Goal: Information Seeking & Learning: Learn about a topic

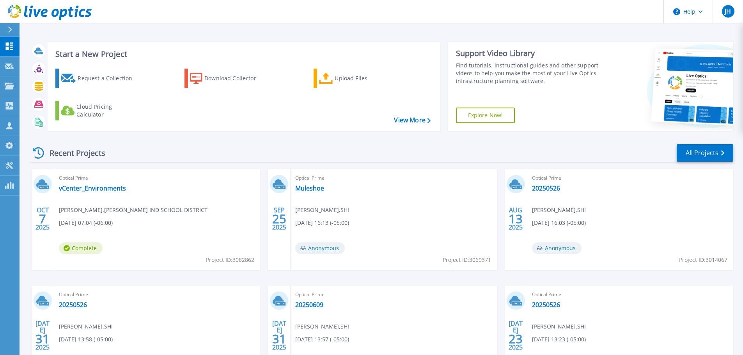
scroll to position [77, 0]
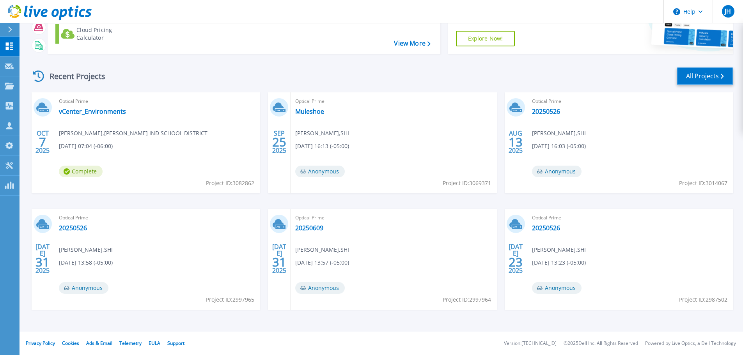
click at [716, 78] on link "All Projects" at bounding box center [705, 76] width 57 height 18
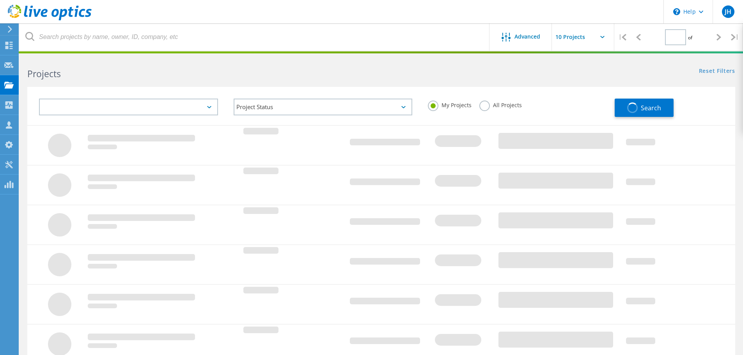
type input "1"
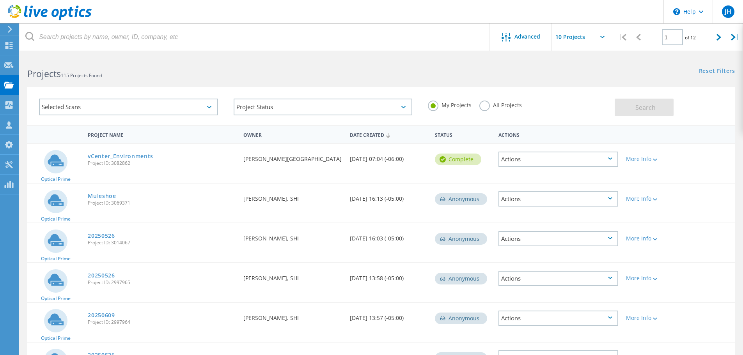
click at [605, 39] on input "text" at bounding box center [591, 36] width 78 height 27
click at [575, 101] on div "Show 40 Projects" at bounding box center [590, 96] width 77 height 13
type input "Show 40 Projects"
click at [112, 156] on link "vCenter_Environments" at bounding box center [121, 156] width 66 height 5
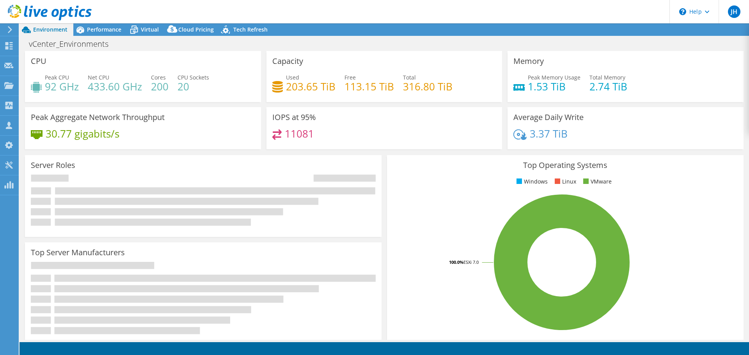
select select "USD"
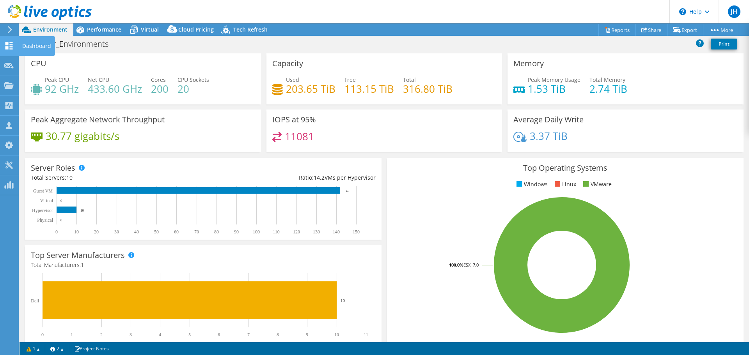
click at [9, 46] on icon at bounding box center [8, 45] width 9 height 7
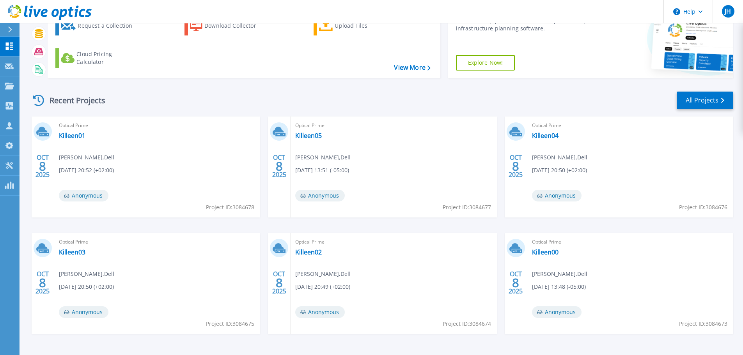
scroll to position [77, 0]
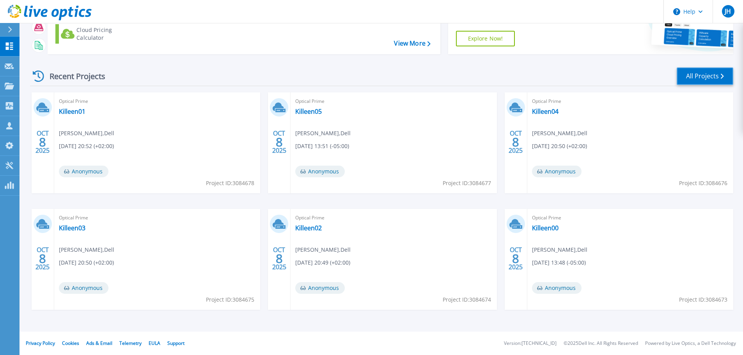
click at [708, 76] on link "All Projects" at bounding box center [705, 76] width 57 height 18
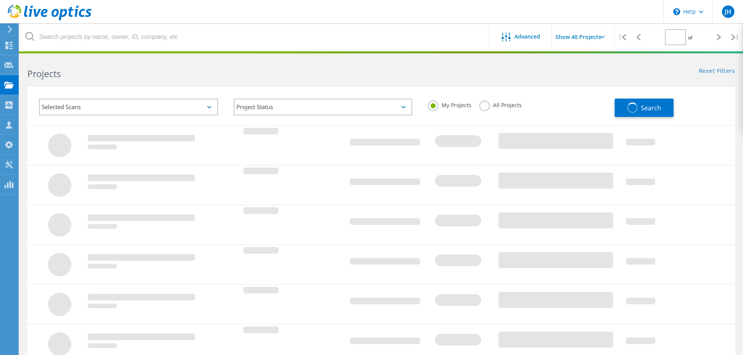
type input "1"
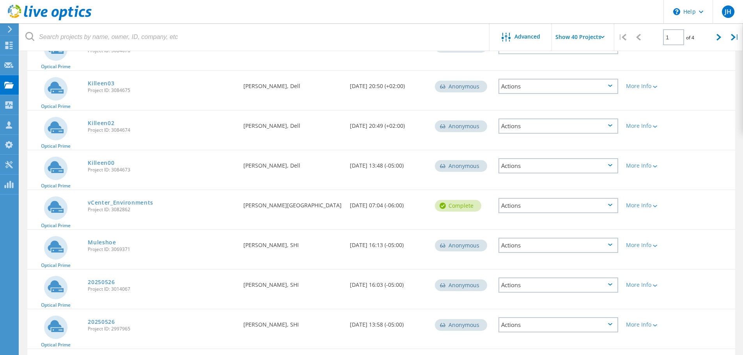
scroll to position [163, 0]
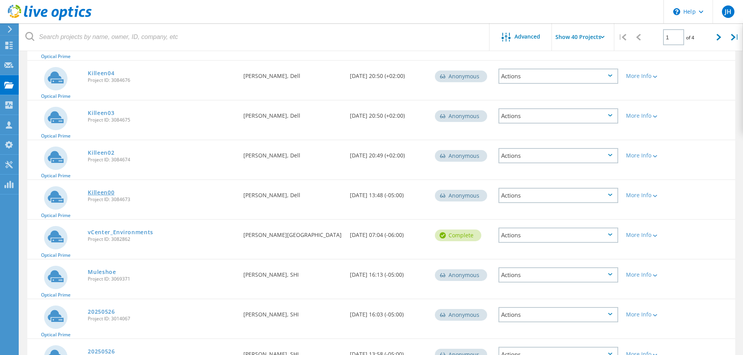
click at [103, 193] on link "Killeen00" at bounding box center [101, 192] width 27 height 5
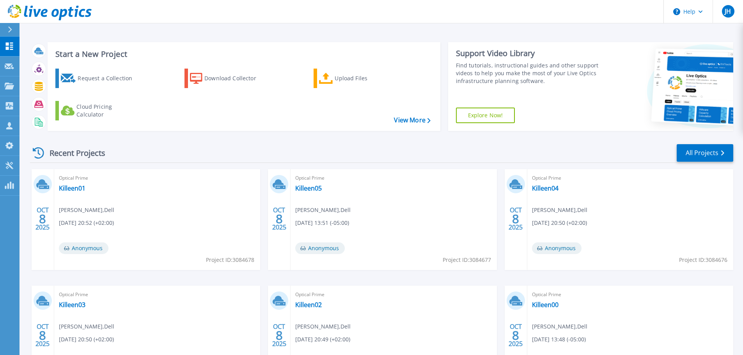
scroll to position [77, 0]
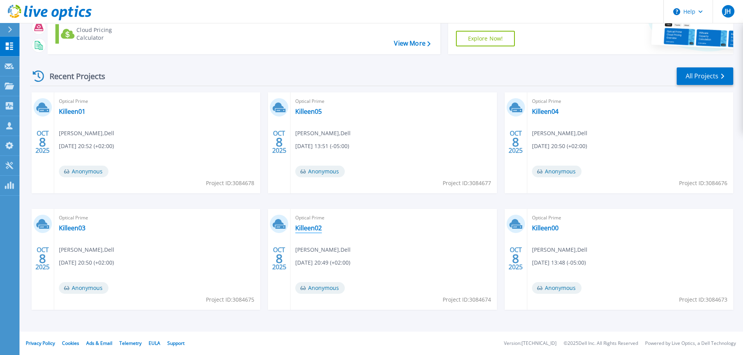
click at [307, 228] on link "Killeen02" at bounding box center [308, 228] width 27 height 8
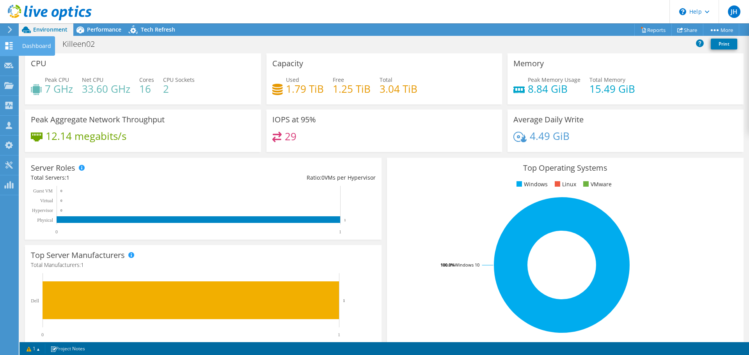
click at [5, 46] on icon at bounding box center [8, 45] width 9 height 7
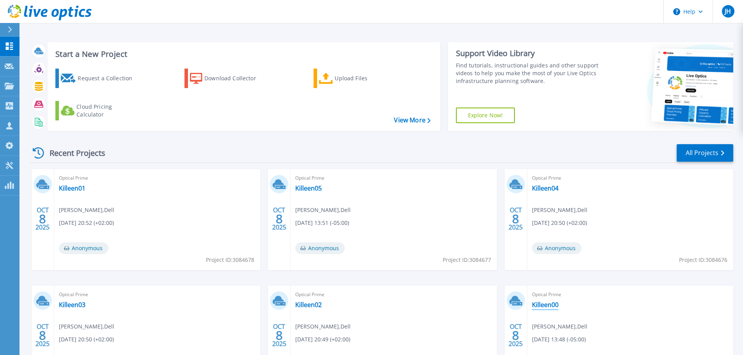
click at [555, 305] on link "Killeen00" at bounding box center [545, 305] width 27 height 8
click at [73, 188] on link "Killeen01" at bounding box center [72, 189] width 27 height 8
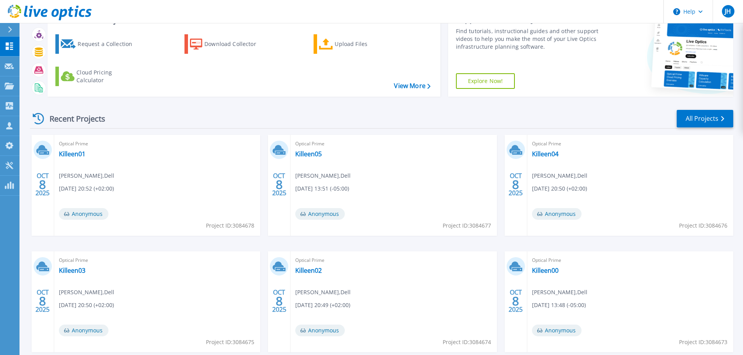
scroll to position [35, 0]
click at [309, 268] on link "Killeen02" at bounding box center [308, 270] width 27 height 8
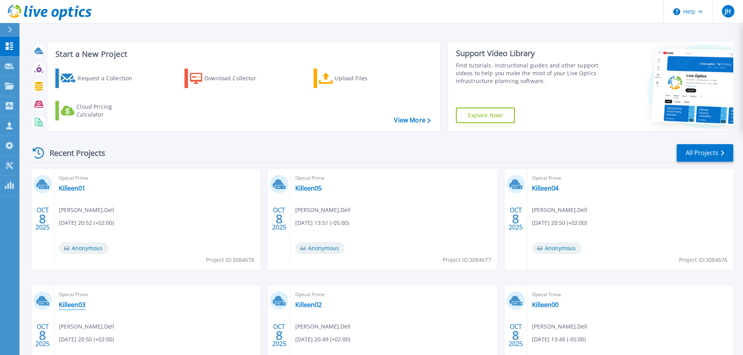
click at [78, 306] on link "Killeen03" at bounding box center [72, 305] width 27 height 8
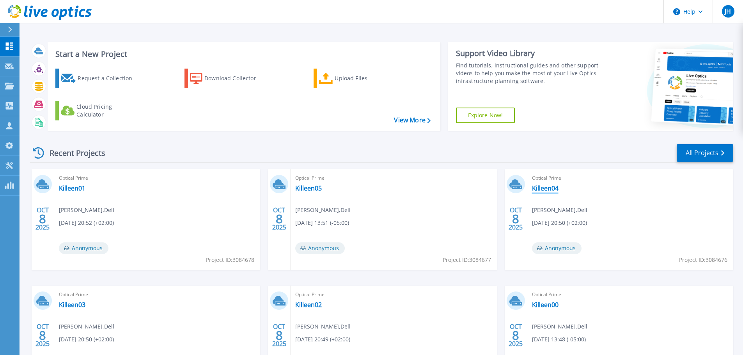
click at [544, 187] on link "Killeen04" at bounding box center [545, 189] width 27 height 8
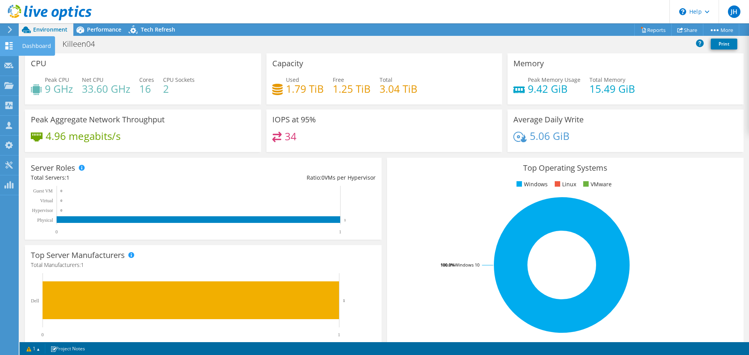
click at [7, 44] on use at bounding box center [8, 45] width 7 height 7
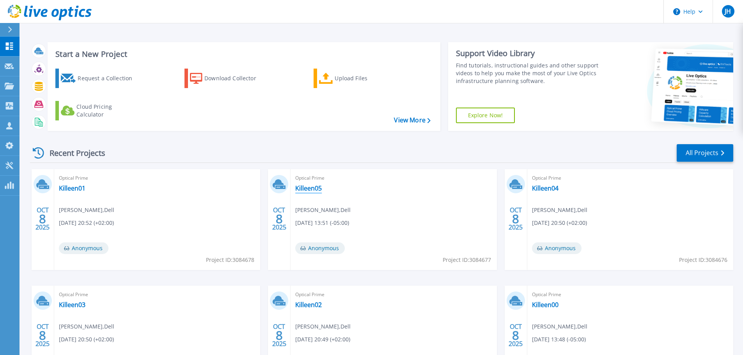
click at [316, 190] on link "Killeen05" at bounding box center [308, 189] width 27 height 8
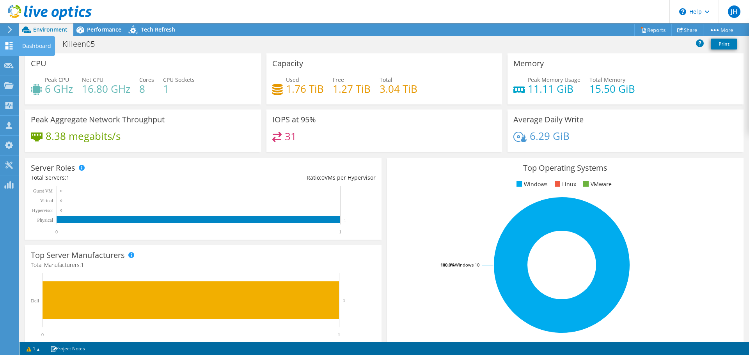
click at [13, 46] on icon at bounding box center [8, 45] width 9 height 7
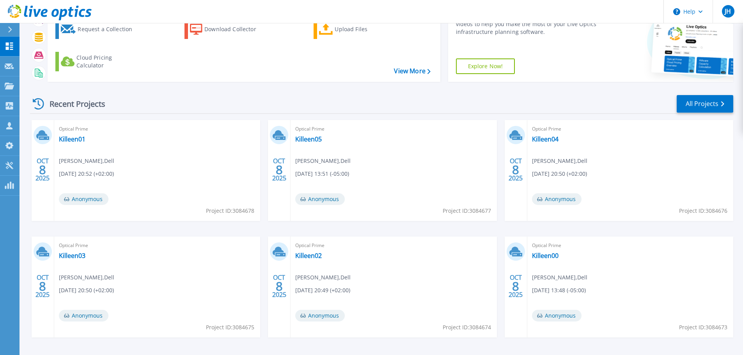
scroll to position [50, 0]
click at [556, 140] on link "Killeen04" at bounding box center [545, 139] width 27 height 8
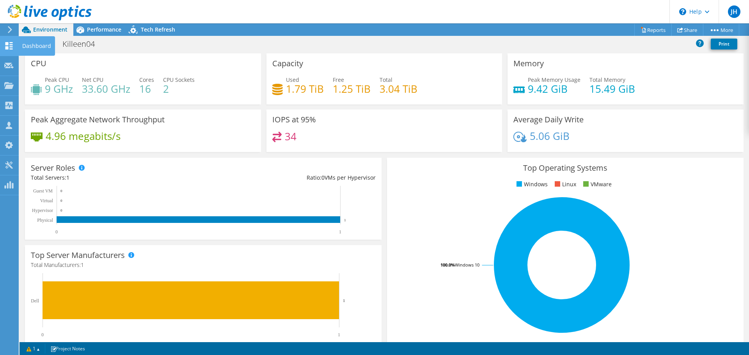
click at [9, 44] on icon at bounding box center [8, 45] width 9 height 7
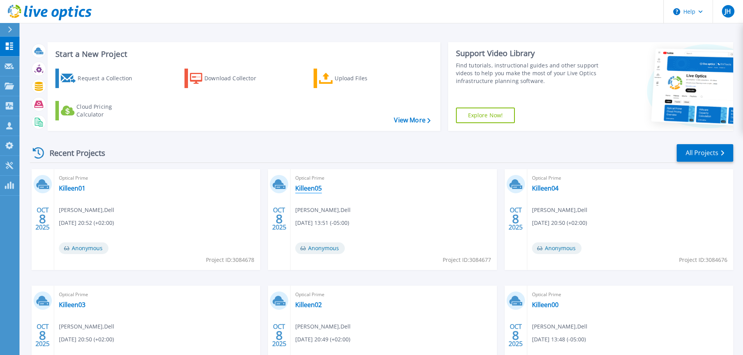
click at [314, 186] on link "Killeen05" at bounding box center [308, 189] width 27 height 8
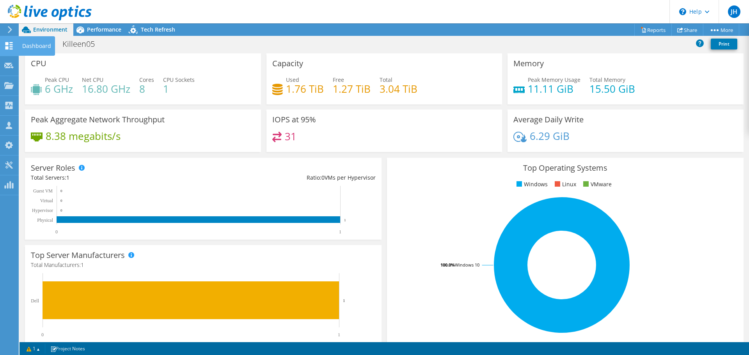
click at [9, 49] on icon at bounding box center [8, 45] width 9 height 7
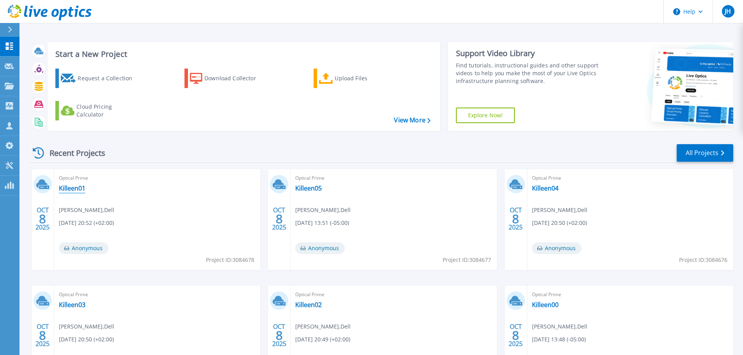
click at [67, 186] on link "Killeen01" at bounding box center [72, 189] width 27 height 8
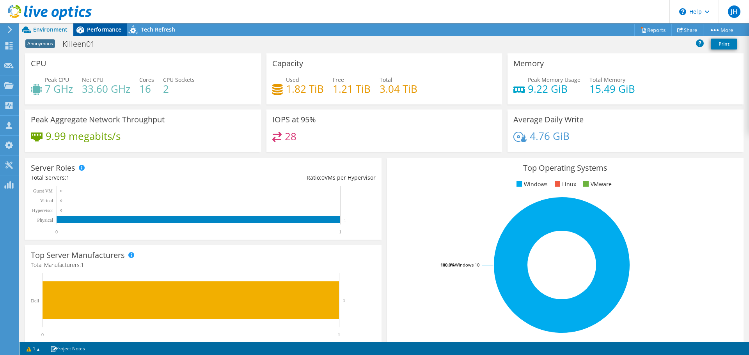
click at [102, 30] on span "Performance" at bounding box center [104, 29] width 34 height 7
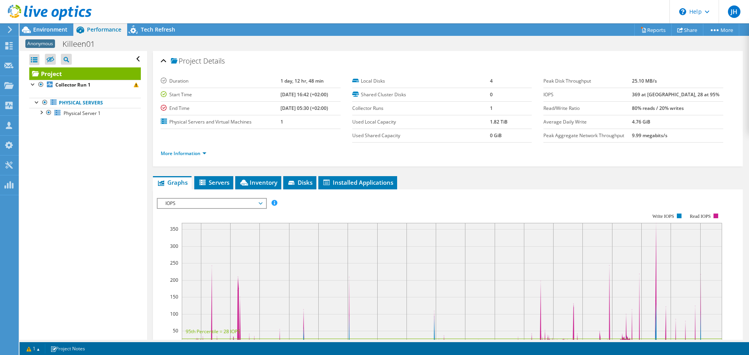
click at [257, 202] on span "IOPS" at bounding box center [212, 203] width 100 height 9
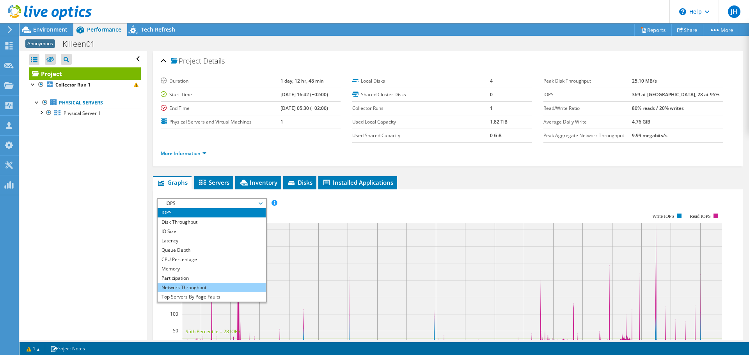
scroll to position [28, 0]
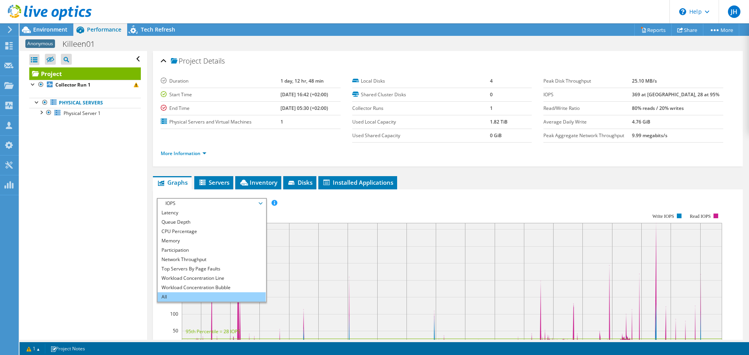
click at [203, 296] on li "All" at bounding box center [212, 297] width 108 height 9
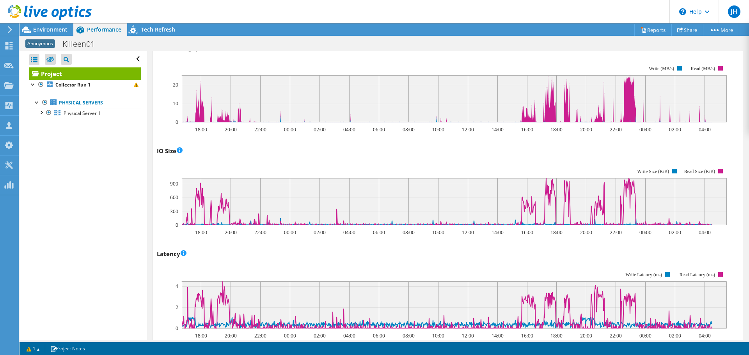
scroll to position [0, 0]
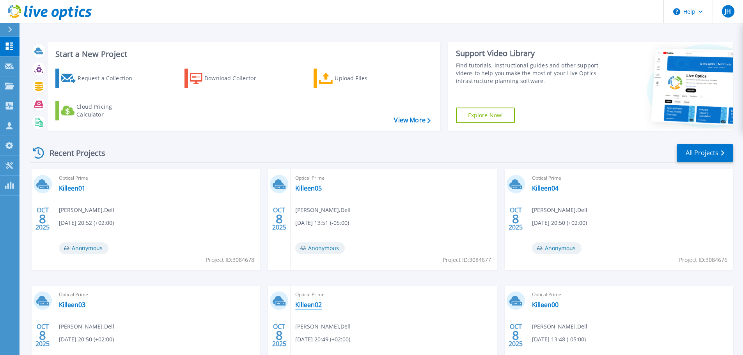
click at [319, 305] on link "Killeen02" at bounding box center [308, 305] width 27 height 8
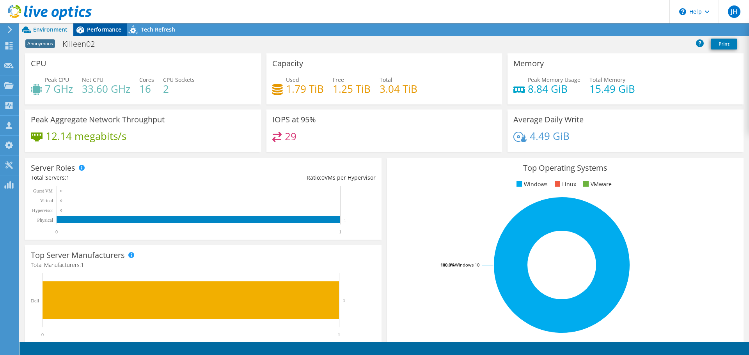
click at [96, 31] on span "Performance" at bounding box center [104, 29] width 34 height 7
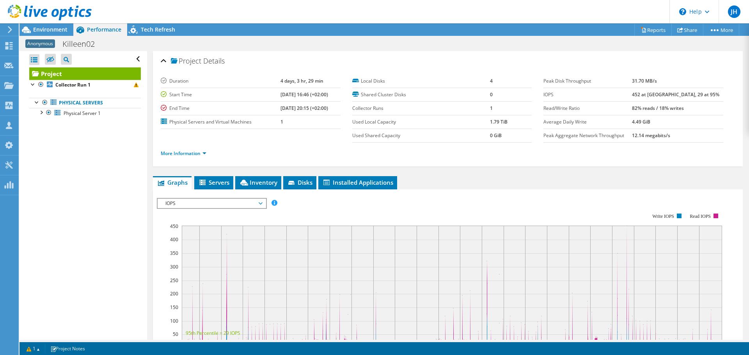
click at [261, 199] on span "IOPS" at bounding box center [212, 203] width 100 height 9
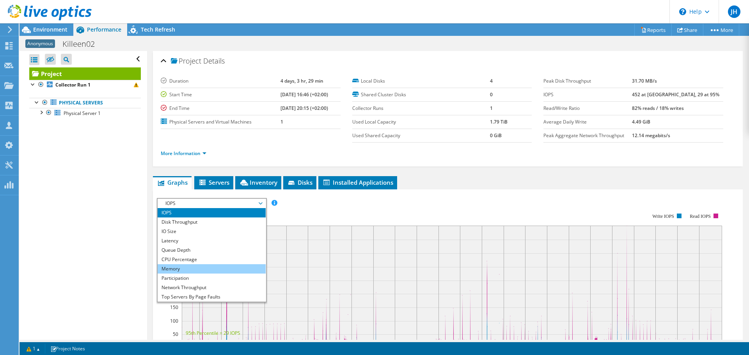
scroll to position [28, 0]
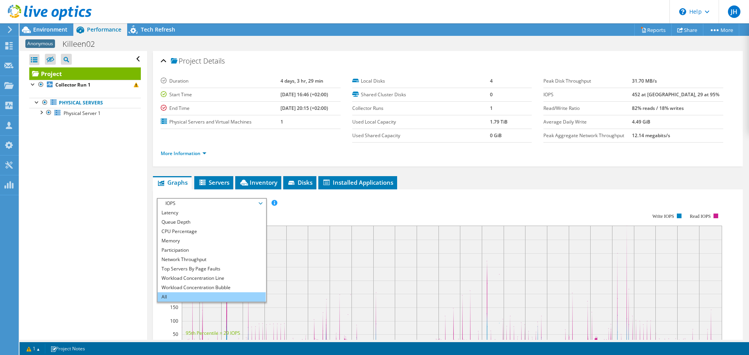
click at [202, 298] on li "All" at bounding box center [212, 297] width 108 height 9
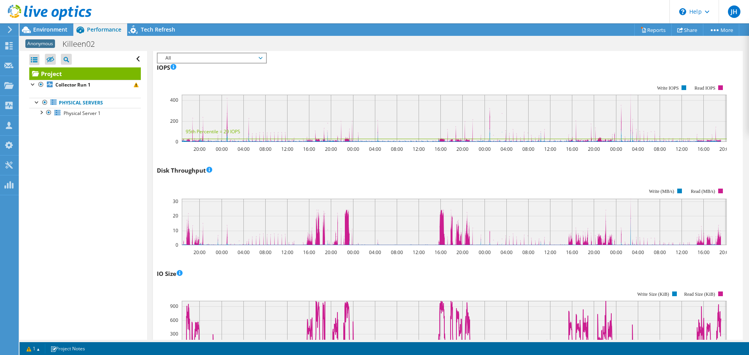
scroll to position [0, 0]
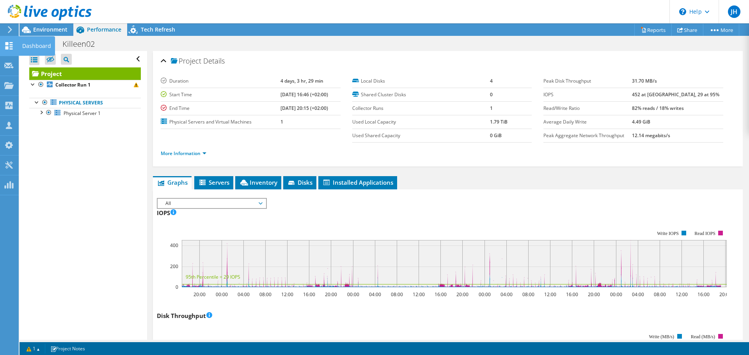
click at [6, 49] on use at bounding box center [8, 45] width 7 height 7
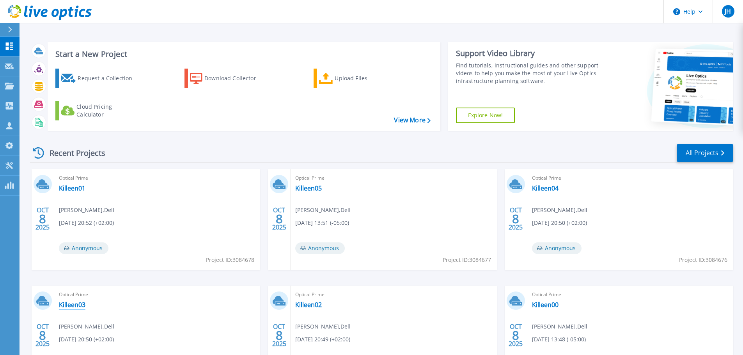
click at [69, 309] on link "Killeen03" at bounding box center [72, 305] width 27 height 8
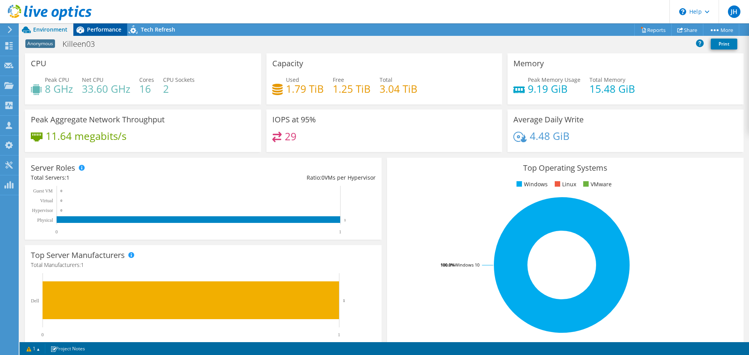
click at [102, 36] on div "Performance" at bounding box center [100, 29] width 54 height 12
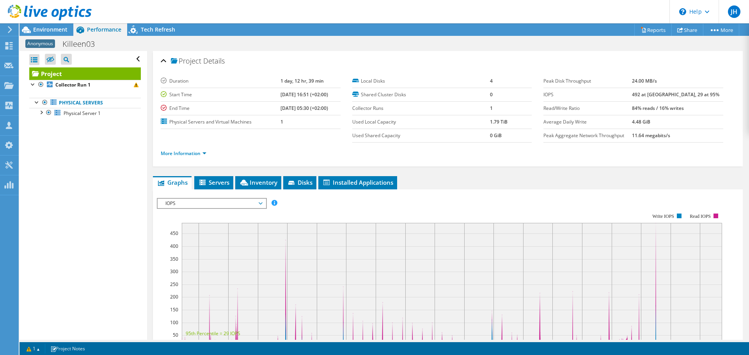
click at [241, 202] on span "IOPS" at bounding box center [212, 203] width 100 height 9
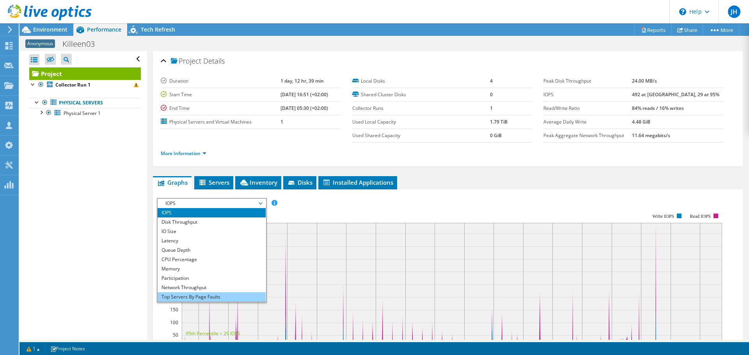
scroll to position [28, 0]
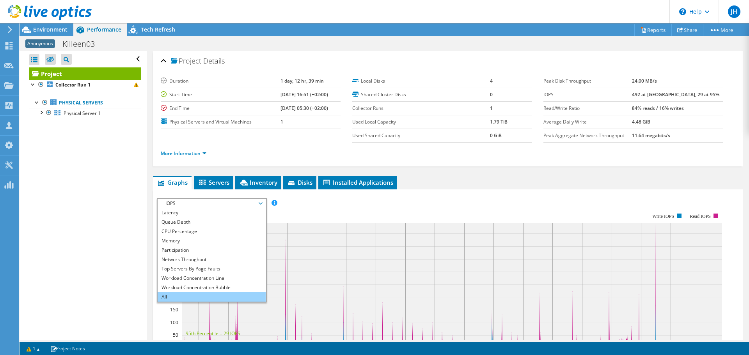
click at [211, 294] on li "All" at bounding box center [212, 297] width 108 height 9
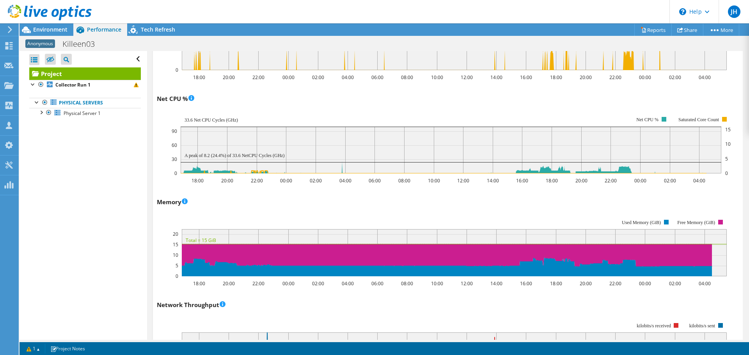
scroll to position [696, 0]
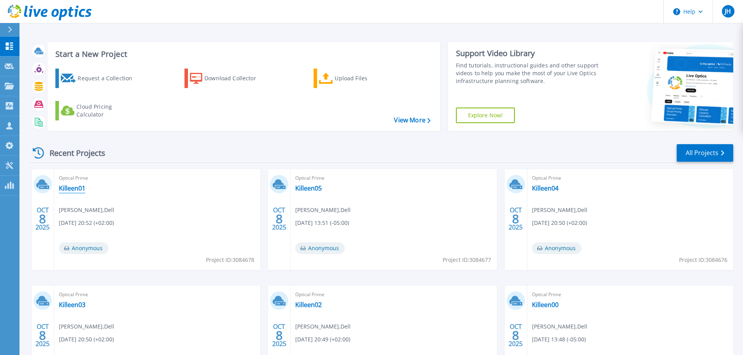
click at [75, 192] on link "Killeen01" at bounding box center [72, 189] width 27 height 8
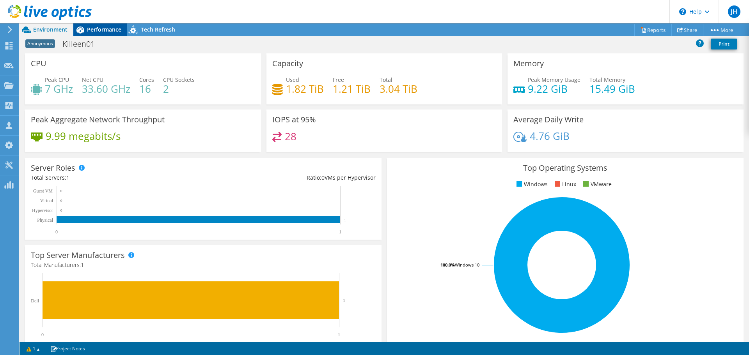
click at [103, 29] on span "Performance" at bounding box center [104, 29] width 34 height 7
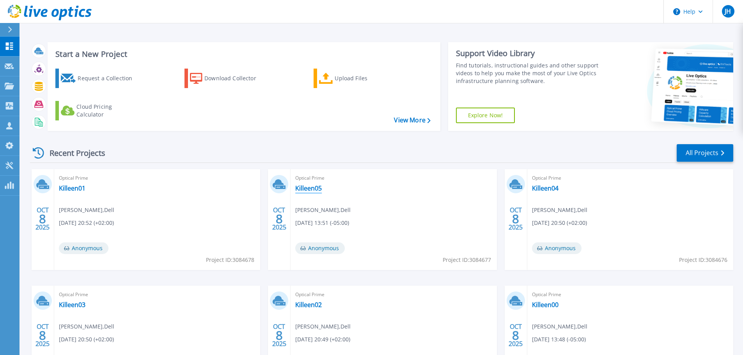
click at [306, 192] on link "Killeen05" at bounding box center [308, 189] width 27 height 8
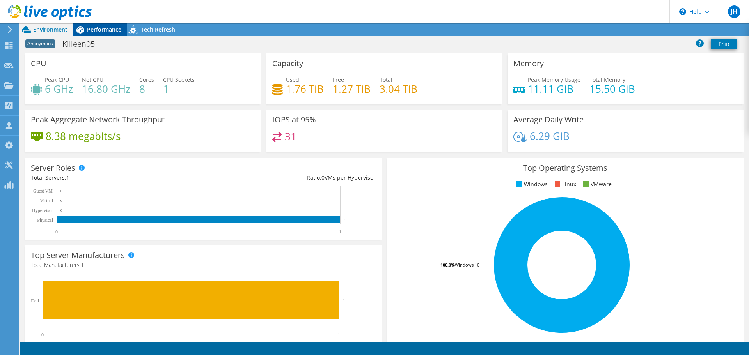
click at [90, 31] on span "Performance" at bounding box center [104, 29] width 34 height 7
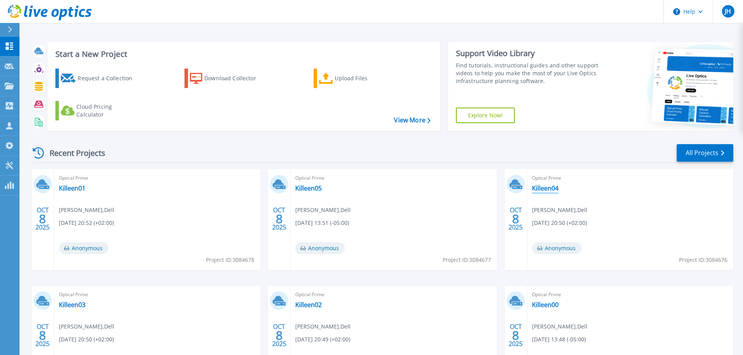
click at [555, 191] on link "Killeen04" at bounding box center [545, 189] width 27 height 8
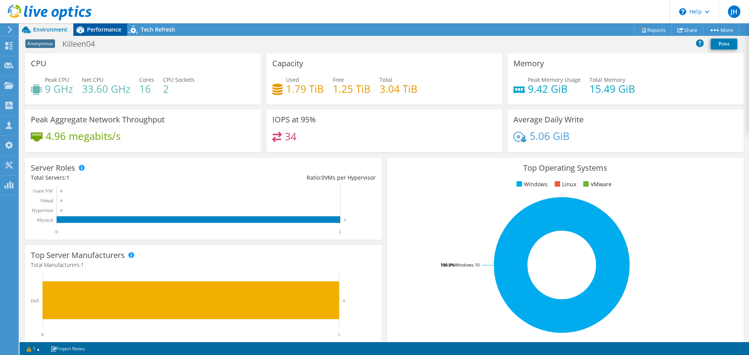
click at [111, 24] on div "Performance" at bounding box center [100, 29] width 54 height 12
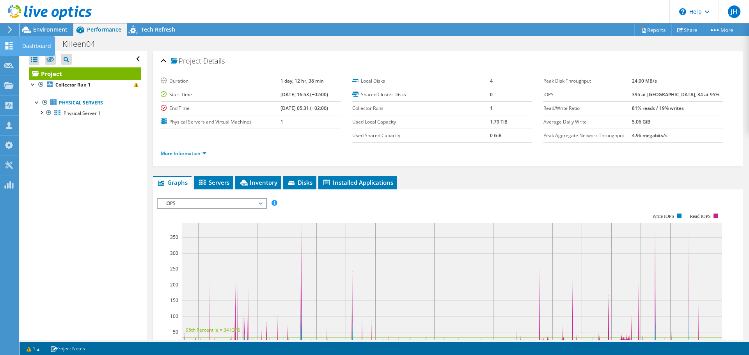
click at [12, 48] on use at bounding box center [8, 45] width 7 height 7
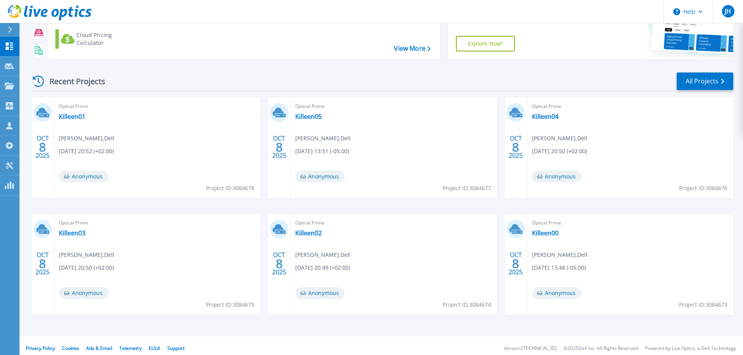
scroll to position [72, 0]
click at [74, 234] on link "Killeen03" at bounding box center [72, 233] width 27 height 8
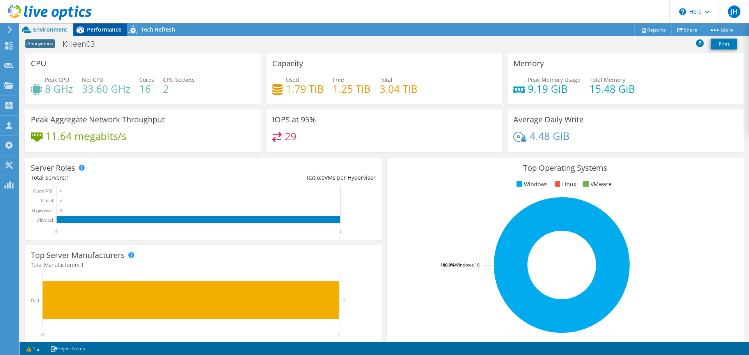
click at [103, 34] on div "Performance" at bounding box center [100, 29] width 54 height 12
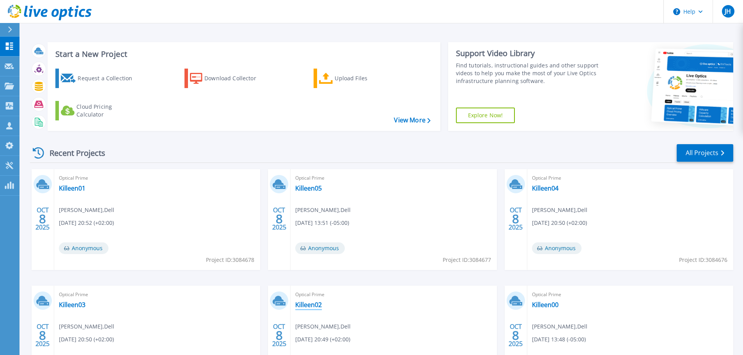
click at [313, 305] on link "Killeen02" at bounding box center [308, 305] width 27 height 8
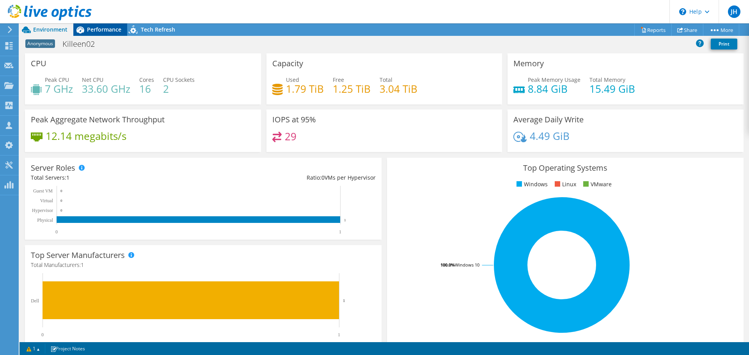
click at [92, 29] on span "Performance" at bounding box center [104, 29] width 34 height 7
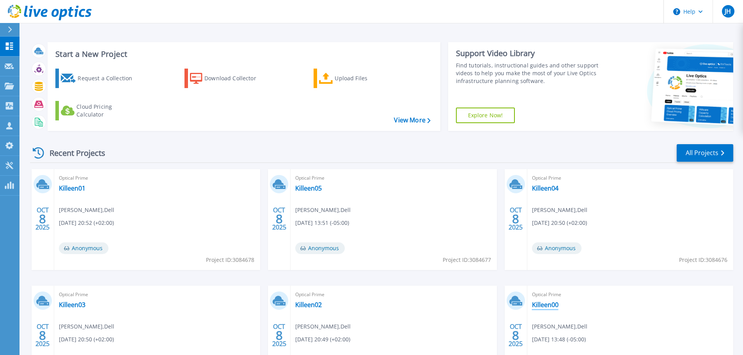
click at [541, 305] on link "Killeen00" at bounding box center [545, 305] width 27 height 8
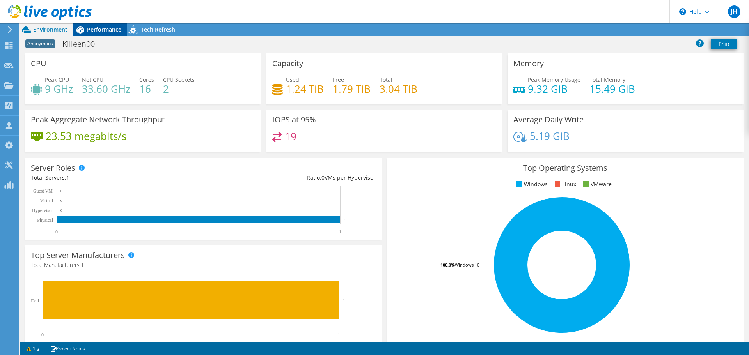
click at [104, 27] on span "Performance" at bounding box center [104, 29] width 34 height 7
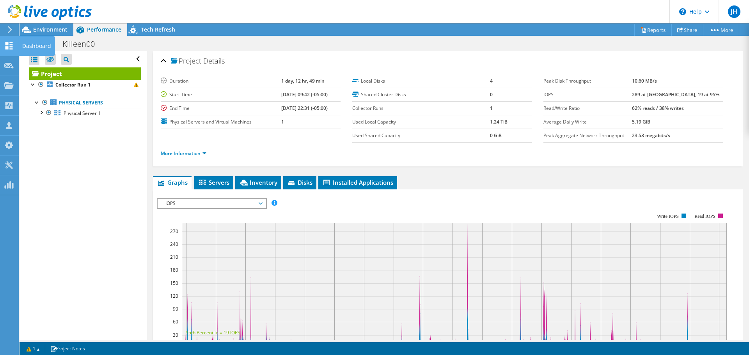
click at [9, 43] on icon at bounding box center [8, 45] width 9 height 7
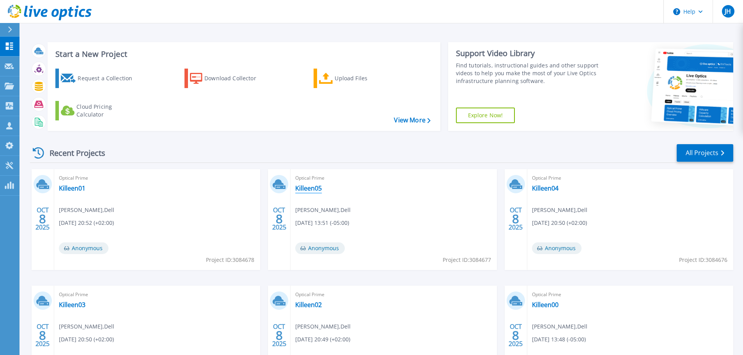
click at [307, 185] on link "Killeen05" at bounding box center [308, 189] width 27 height 8
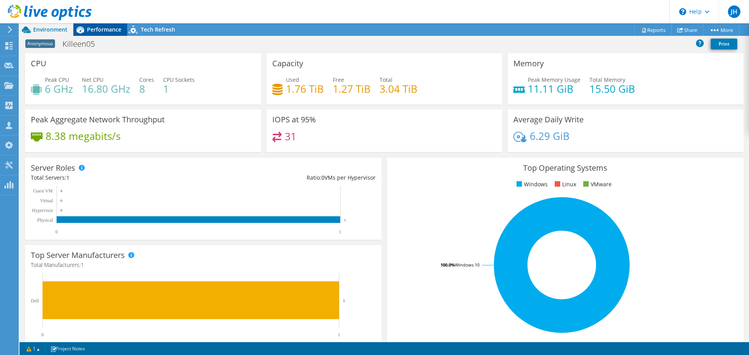
click at [98, 27] on span "Performance" at bounding box center [104, 29] width 34 height 7
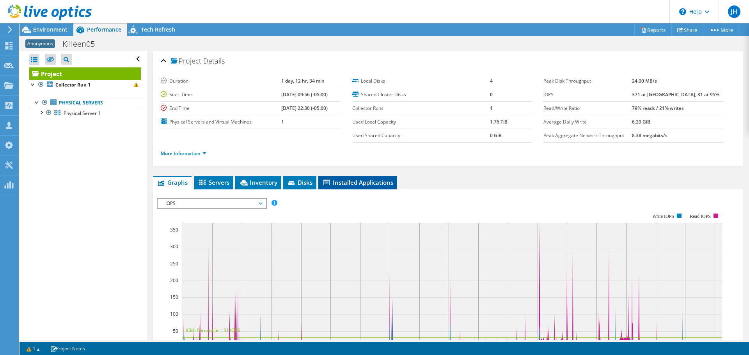
click at [336, 185] on span "Installed Applications" at bounding box center [357, 183] width 71 height 8
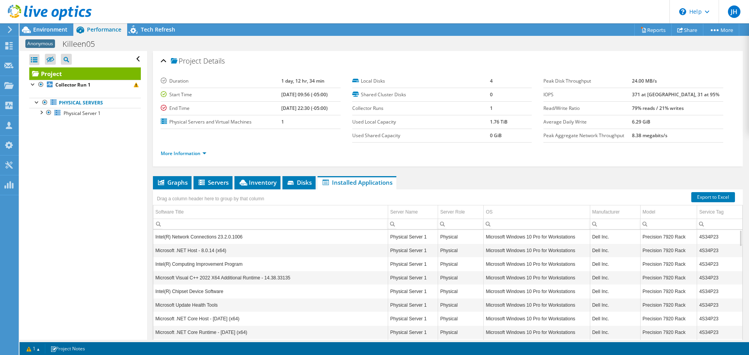
scroll to position [45, 0]
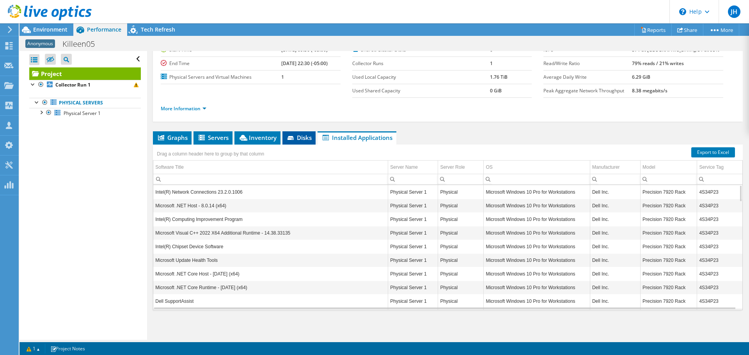
click at [302, 139] on span "Disks" at bounding box center [298, 138] width 25 height 8
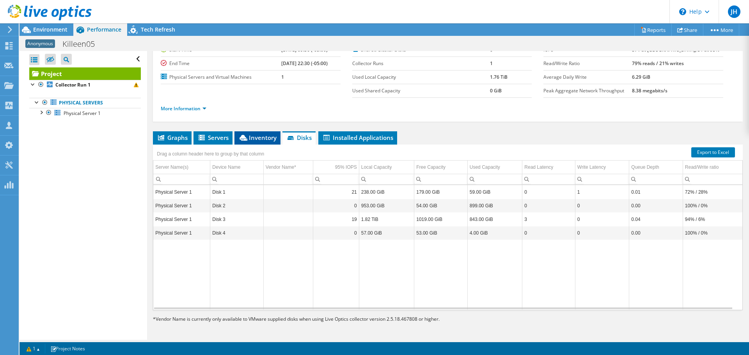
click at [265, 142] on li "Inventory" at bounding box center [257, 137] width 46 height 13
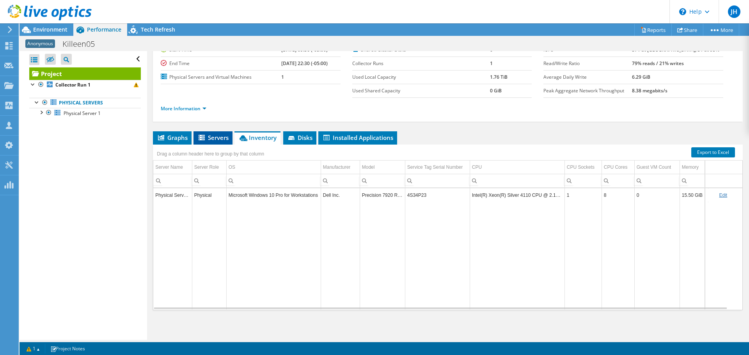
click at [217, 142] on li "Servers" at bounding box center [213, 137] width 39 height 13
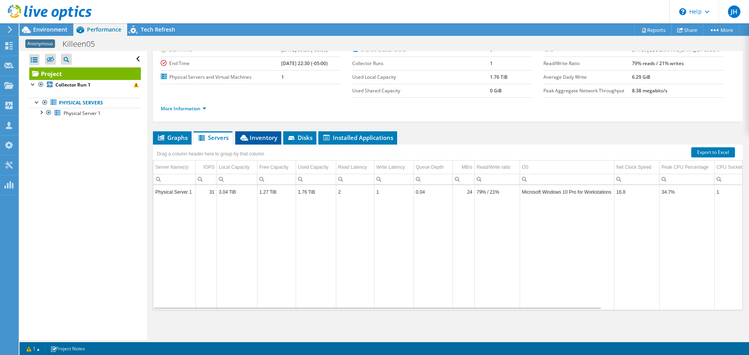
click at [258, 138] on span "Inventory" at bounding box center [258, 138] width 38 height 8
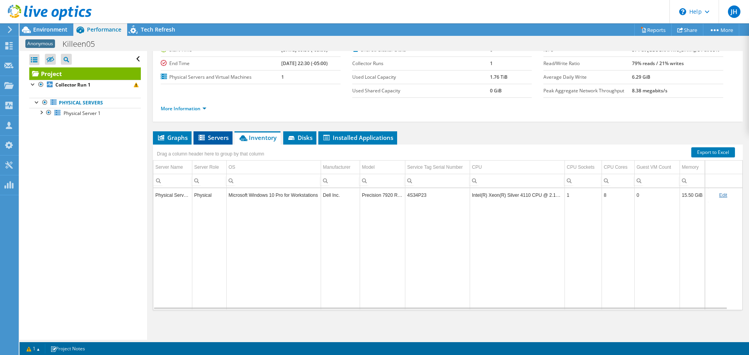
click at [210, 135] on span "Servers" at bounding box center [212, 138] width 31 height 8
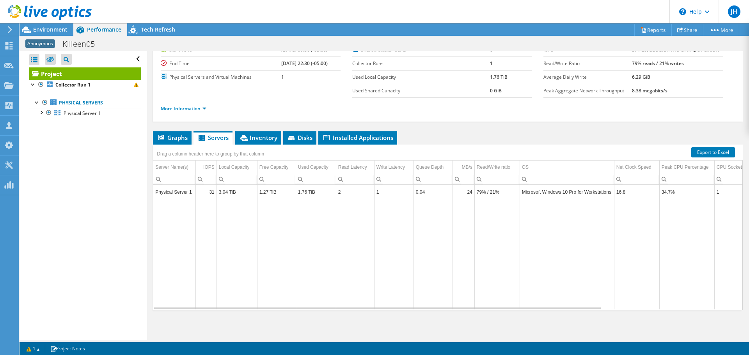
scroll to position [0, 0]
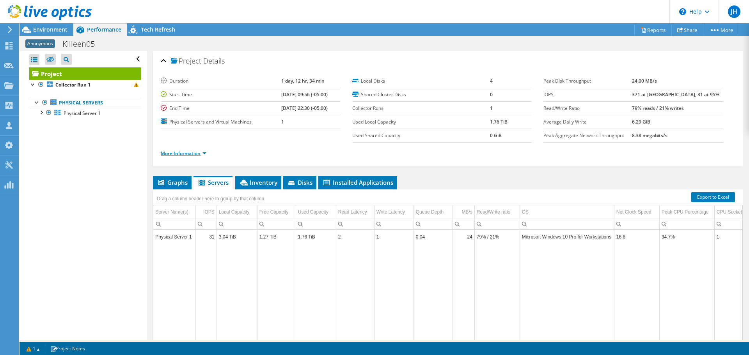
click at [199, 151] on link "More Information" at bounding box center [184, 153] width 46 height 7
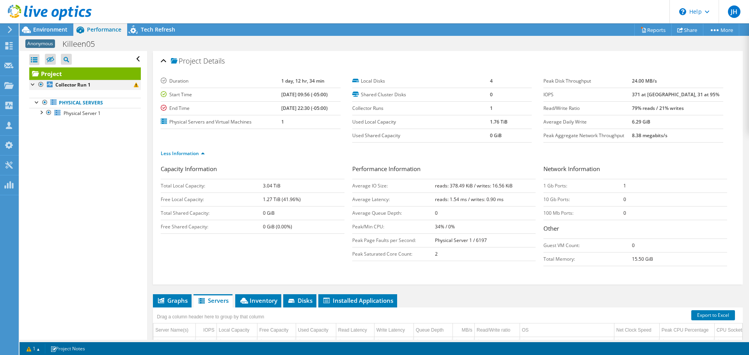
click at [34, 85] on div at bounding box center [33, 84] width 8 height 8
click at [41, 114] on div at bounding box center [41, 112] width 8 height 8
